Goal: Check status: Check status

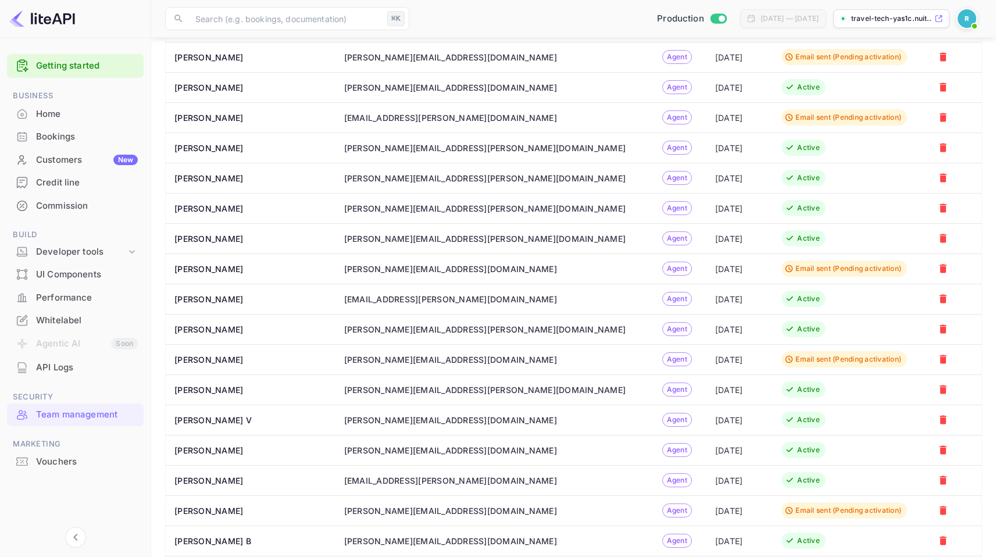
scroll to position [494, 0]
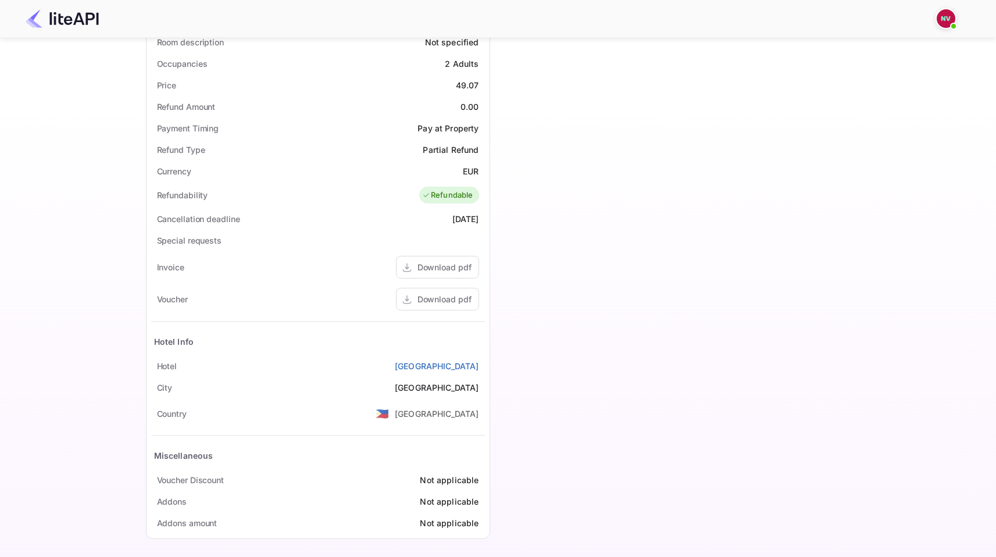
scroll to position [354, 0]
